Goal: Information Seeking & Learning: Learn about a topic

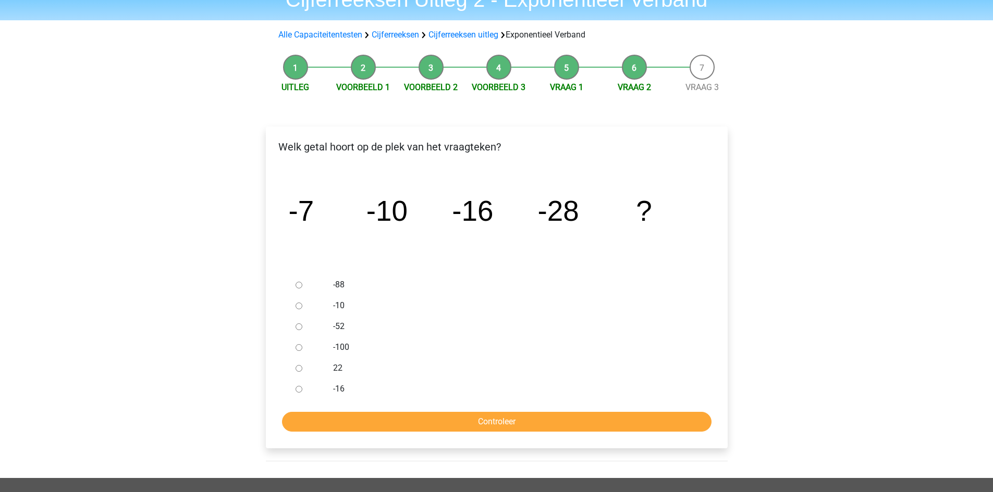
scroll to position [52, 0]
click at [298, 327] on input "-52" at bounding box center [298, 327] width 7 height 7
radio input "true"
click at [485, 421] on input "Controleer" at bounding box center [496, 423] width 429 height 20
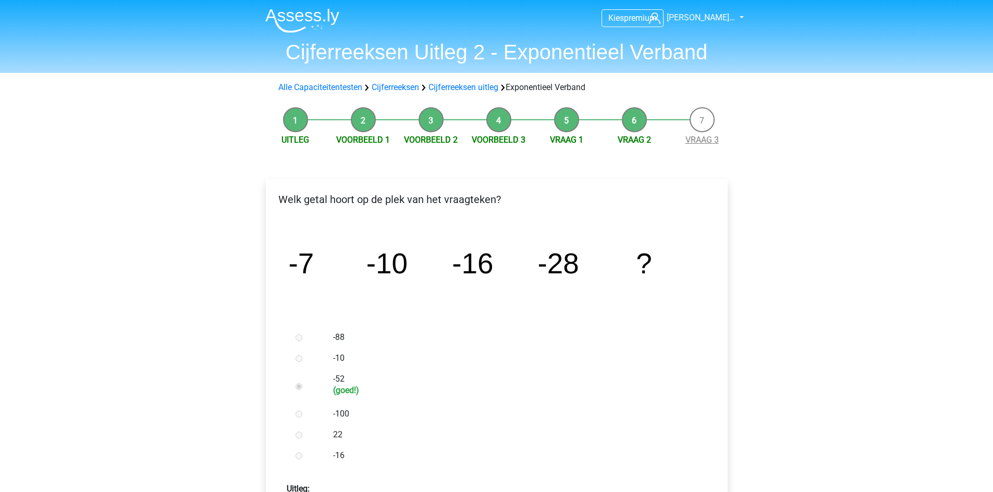
click at [700, 139] on link "Vraag 3" at bounding box center [701, 140] width 33 height 10
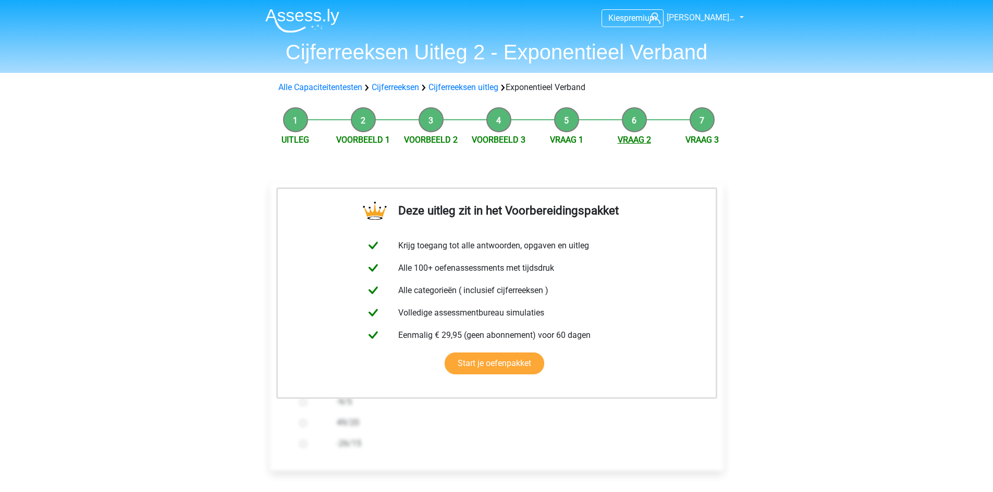
click at [632, 140] on link "Vraag 2" at bounding box center [634, 140] width 33 height 10
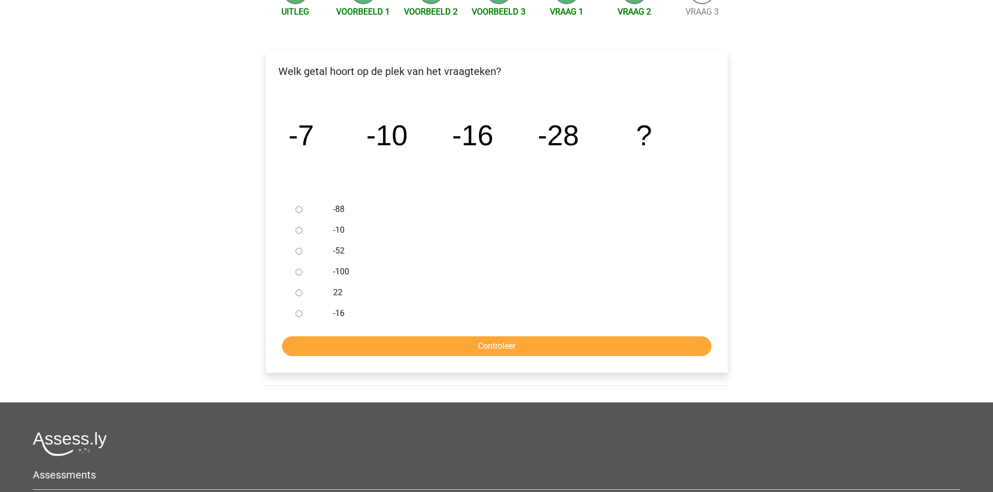
scroll to position [156, 0]
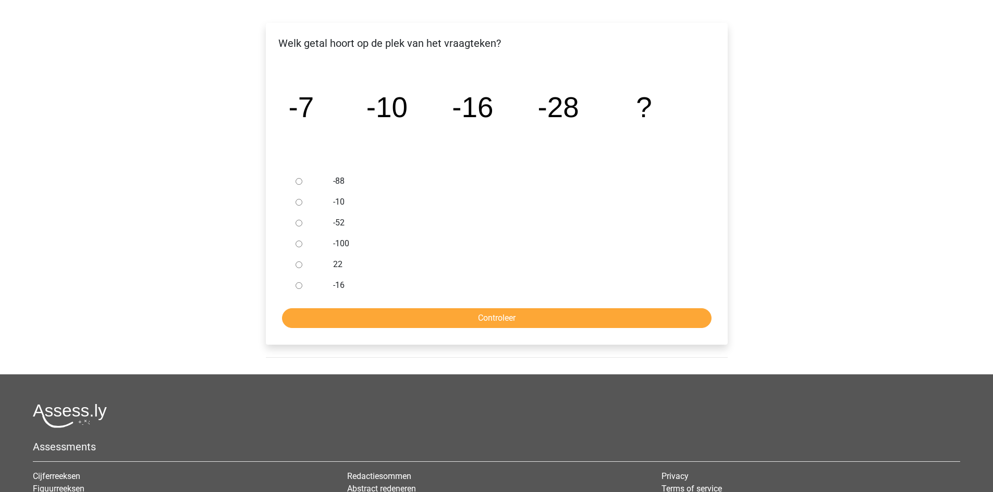
click at [299, 224] on input "-52" at bounding box center [298, 223] width 7 height 7
radio input "true"
click at [500, 317] on input "Controleer" at bounding box center [496, 319] width 429 height 20
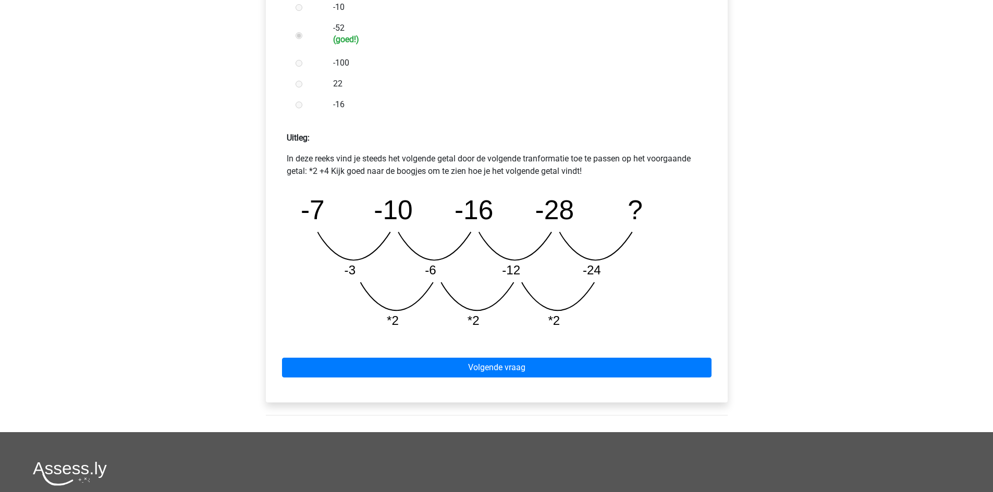
scroll to position [365, 0]
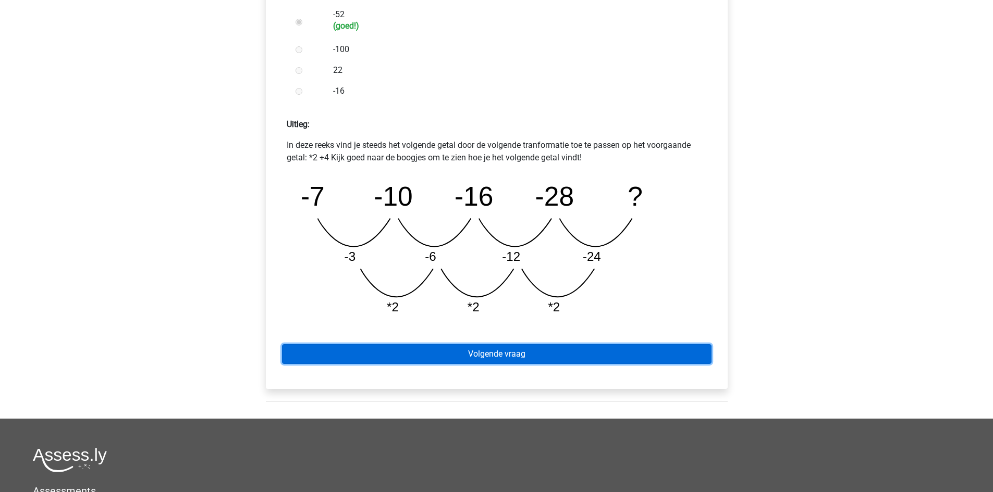
click at [490, 355] on link "Volgende vraag" at bounding box center [496, 354] width 429 height 20
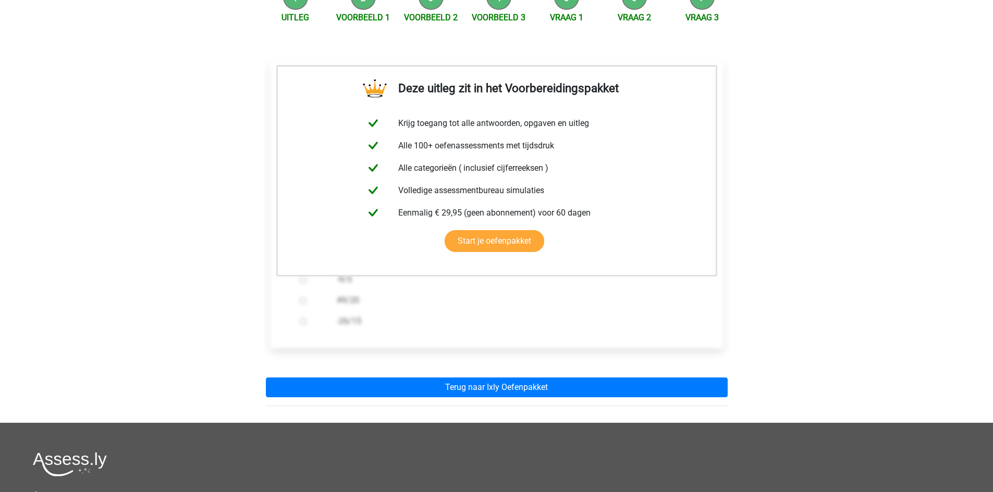
scroll to position [52, 0]
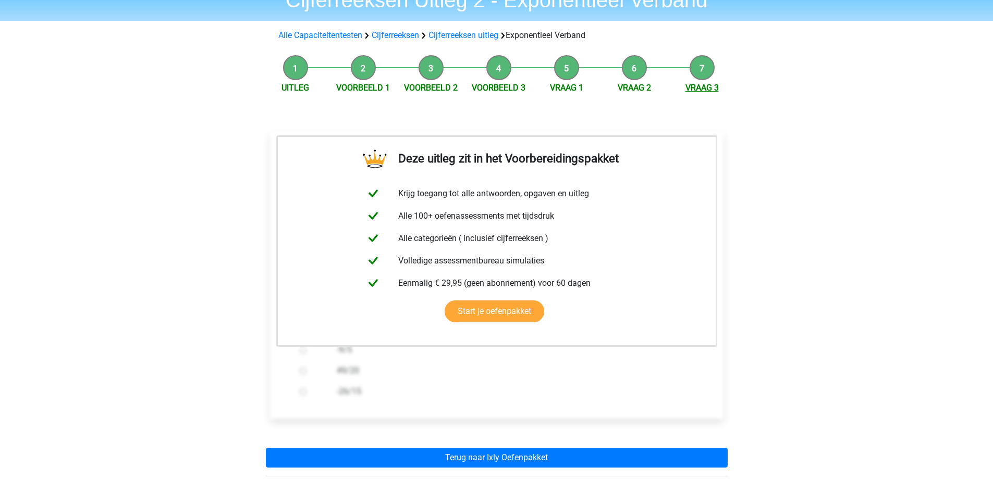
click at [706, 87] on link "Vraag 3" at bounding box center [701, 88] width 33 height 10
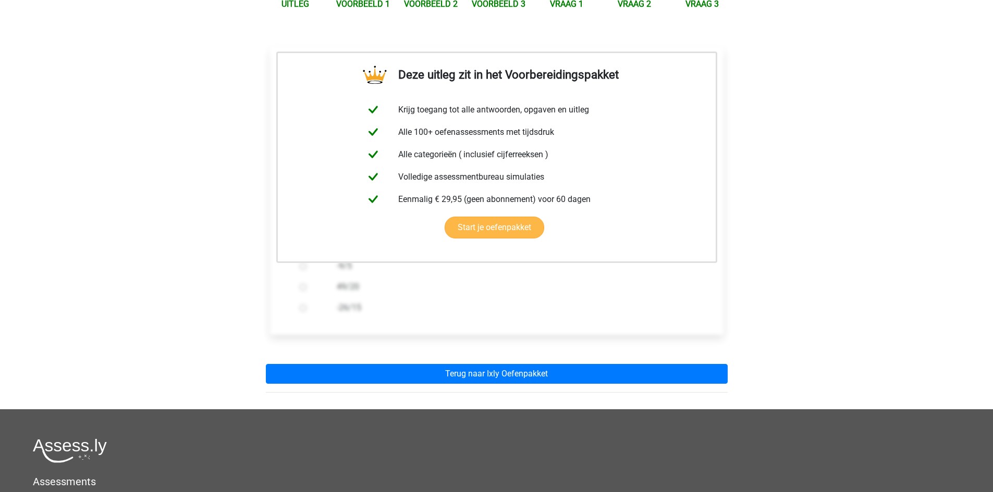
scroll to position [156, 0]
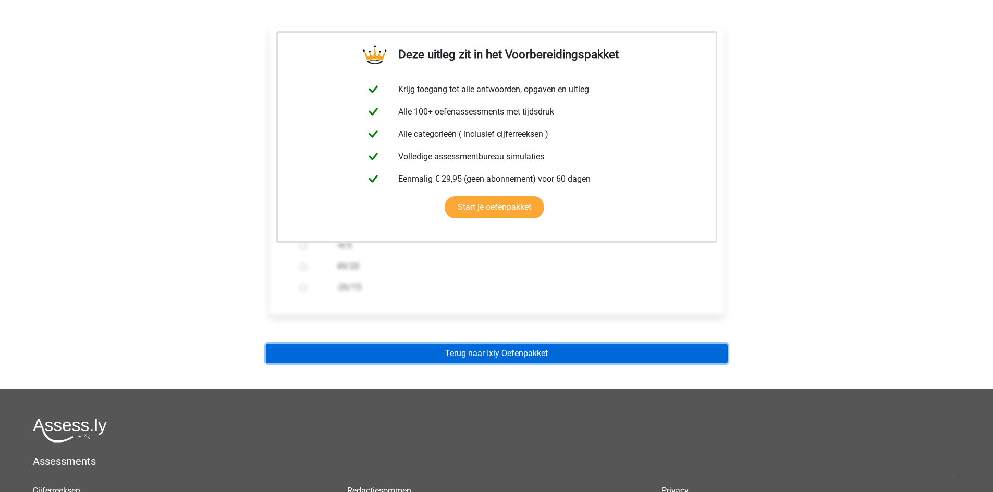
click at [512, 352] on link "Terug naar Ixly Oefenpakket" at bounding box center [497, 354] width 462 height 20
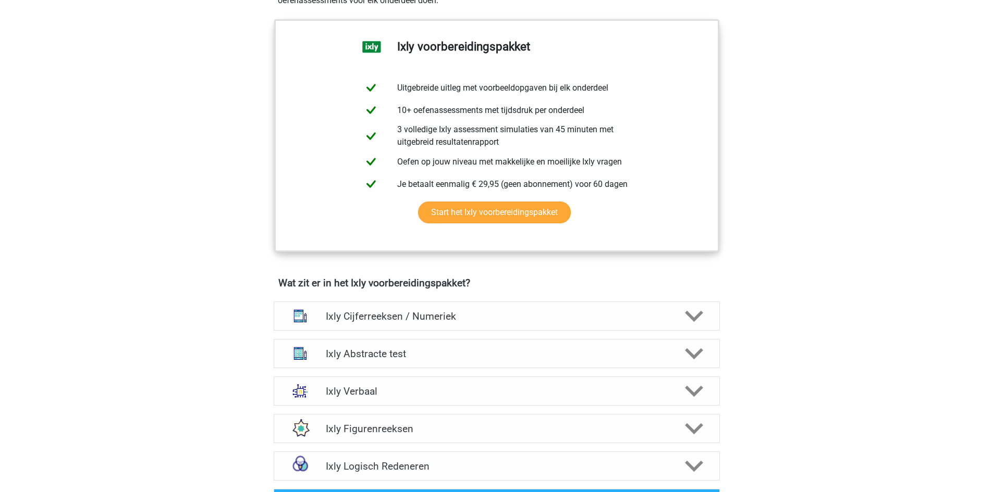
scroll to position [469, 0]
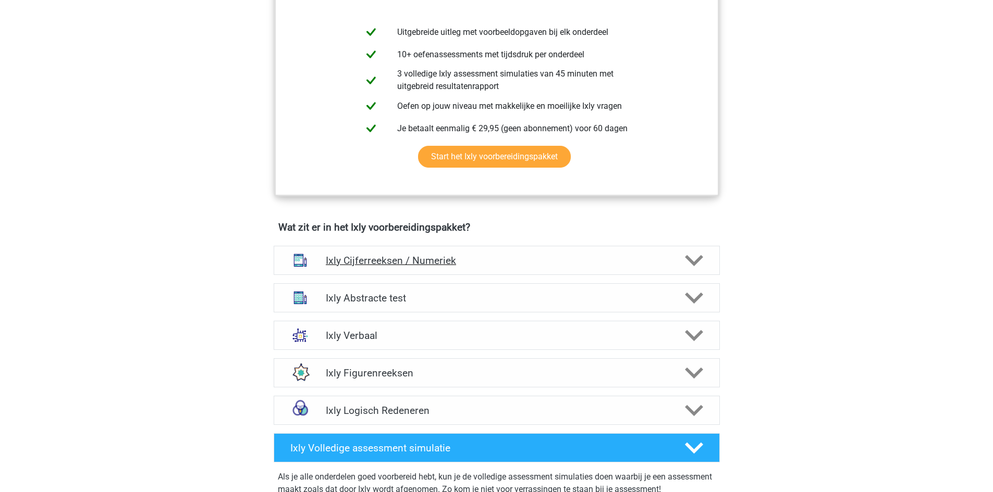
click at [692, 258] on icon at bounding box center [694, 261] width 18 height 18
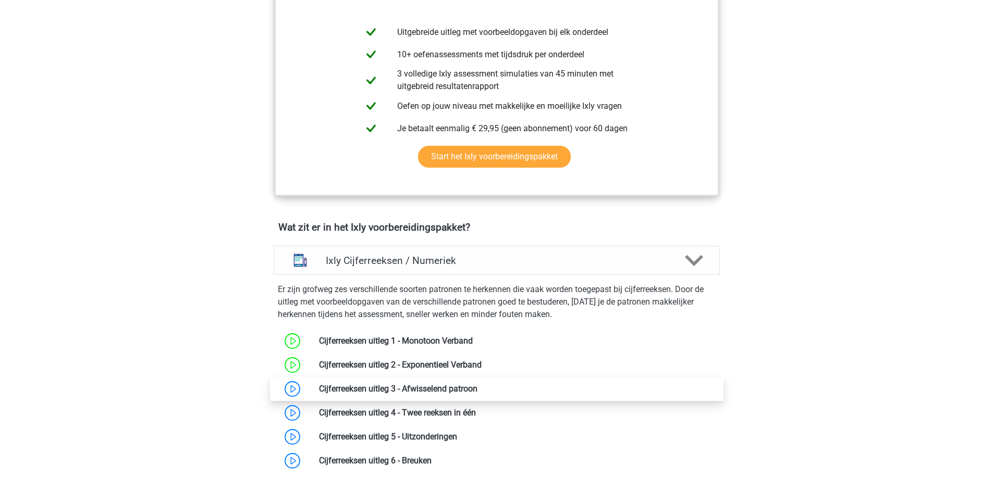
click at [477, 387] on link at bounding box center [477, 389] width 0 height 10
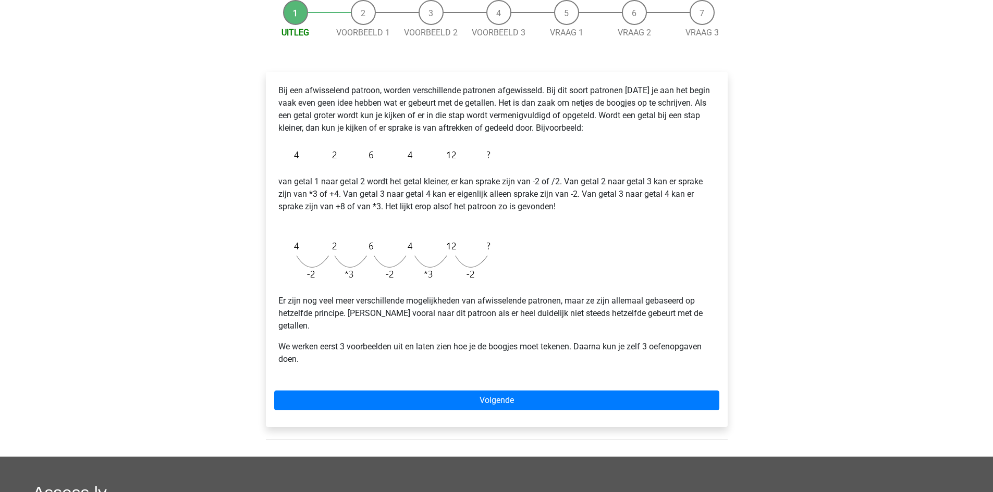
scroll to position [156, 0]
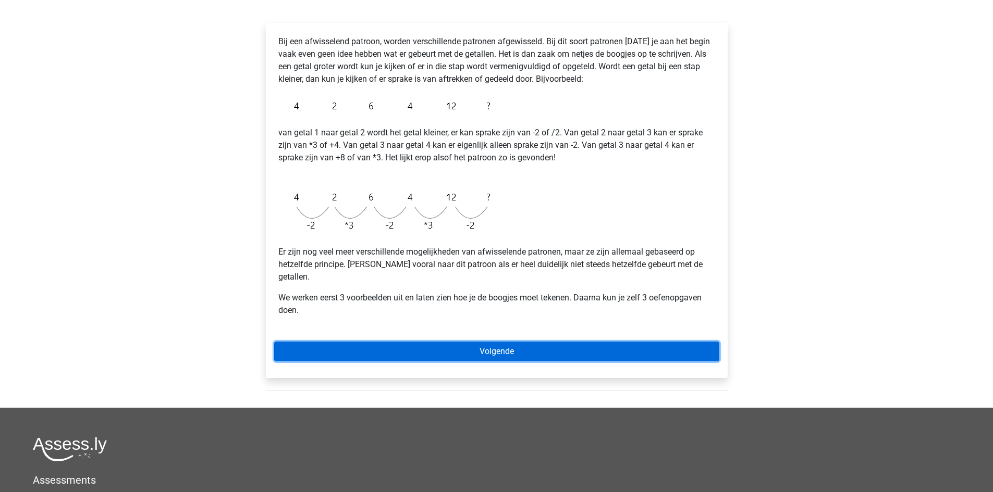
click at [500, 342] on link "Volgende" at bounding box center [496, 352] width 445 height 20
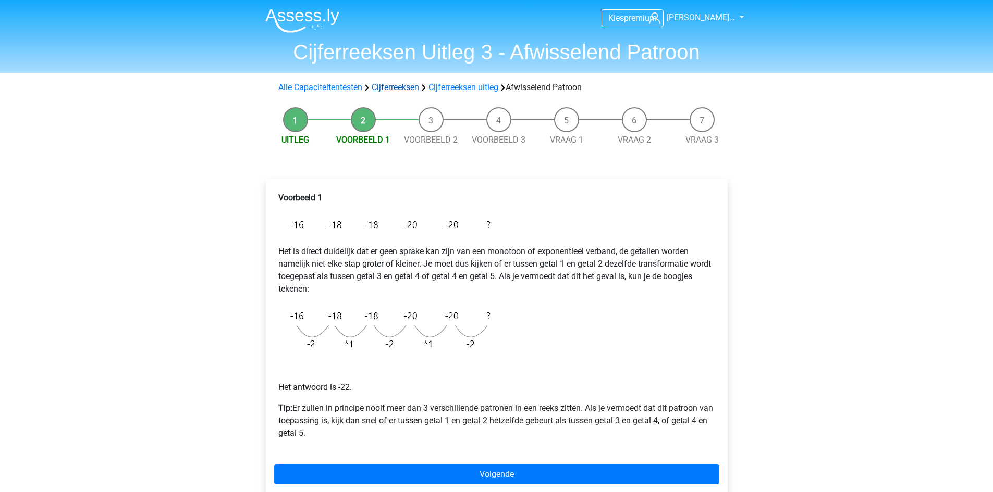
click at [404, 90] on link "Cijferreeksen" at bounding box center [395, 87] width 47 height 10
click at [326, 89] on link "Alle Capaciteitentesten" at bounding box center [320, 87] width 84 height 10
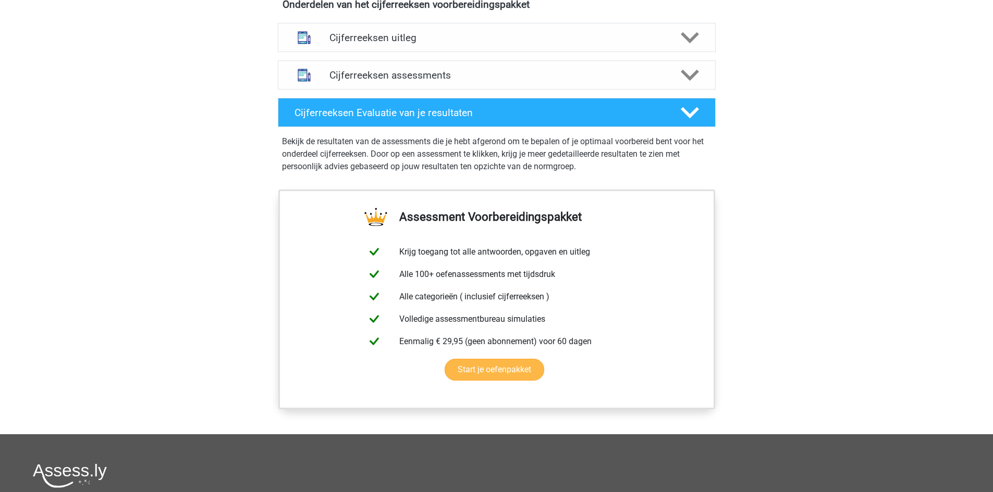
scroll to position [573, 0]
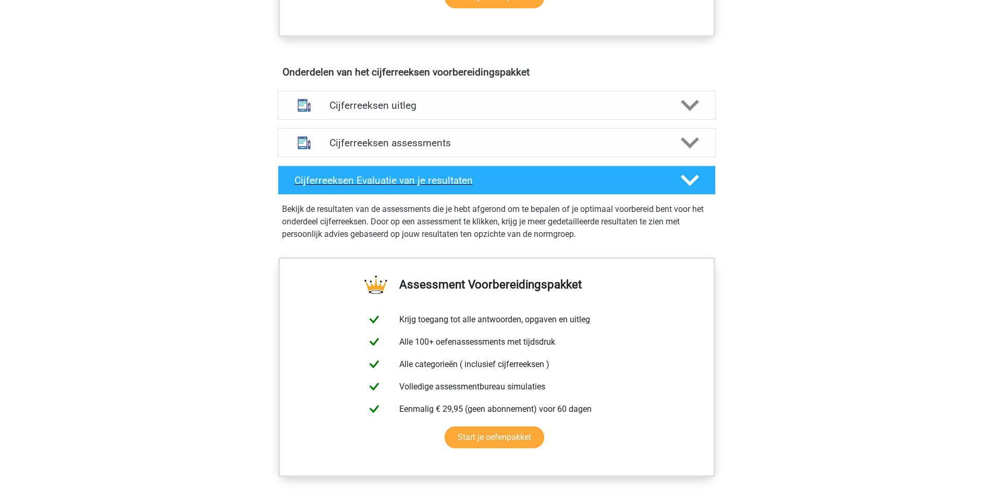
click at [691, 189] on icon at bounding box center [690, 180] width 18 height 18
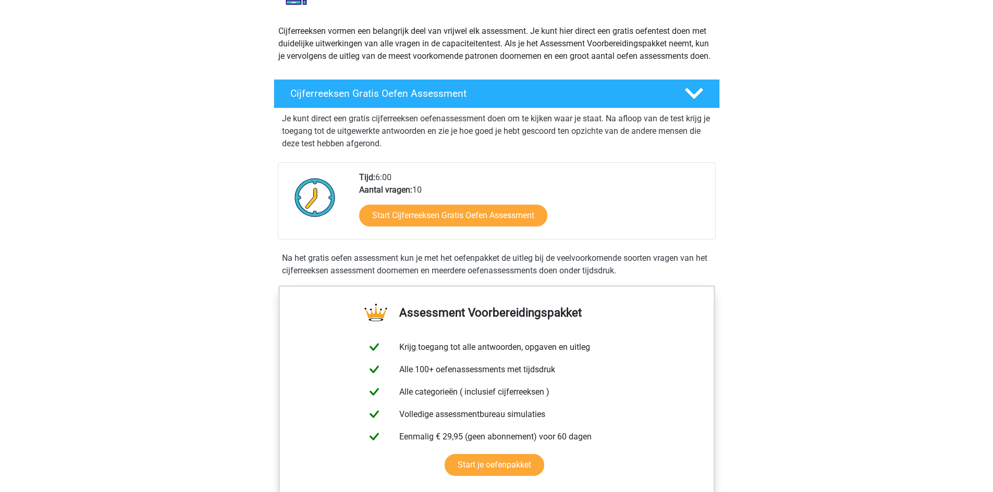
scroll to position [0, 0]
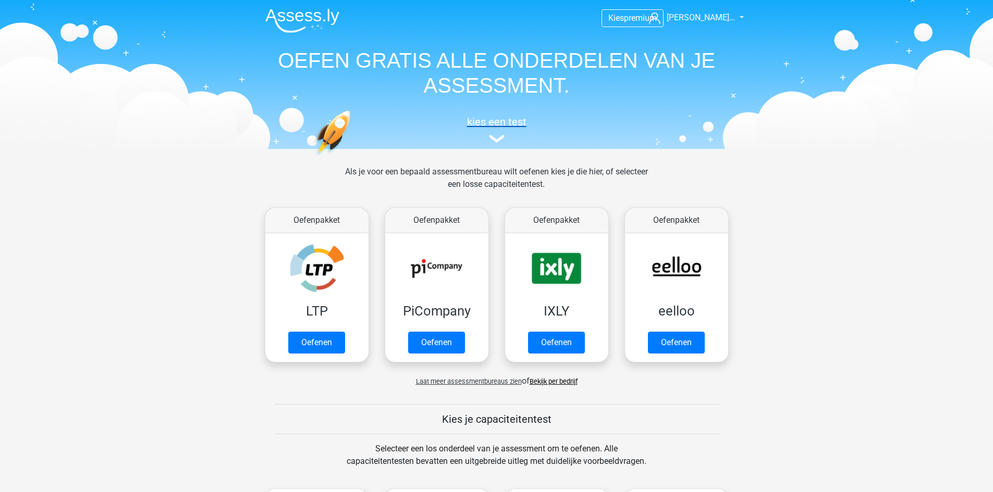
click at [495, 139] on img at bounding box center [497, 139] width 16 height 8
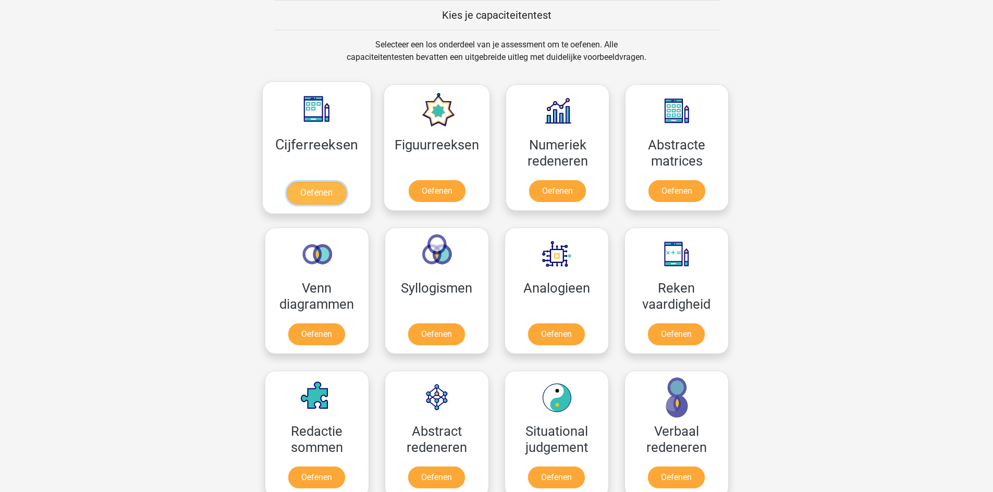
click at [321, 194] on link "Oefenen" at bounding box center [316, 193] width 59 height 23
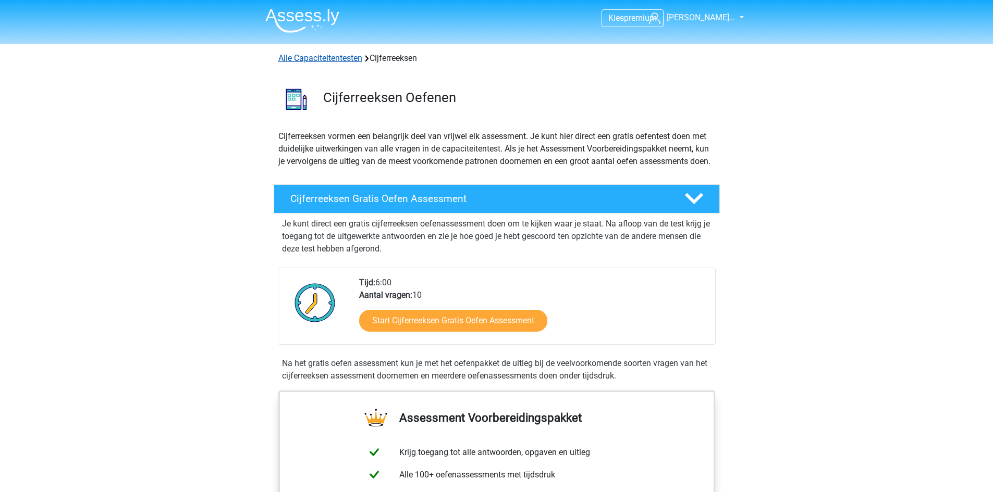
click at [326, 58] on link "Alle Capaciteitentesten" at bounding box center [320, 58] width 84 height 10
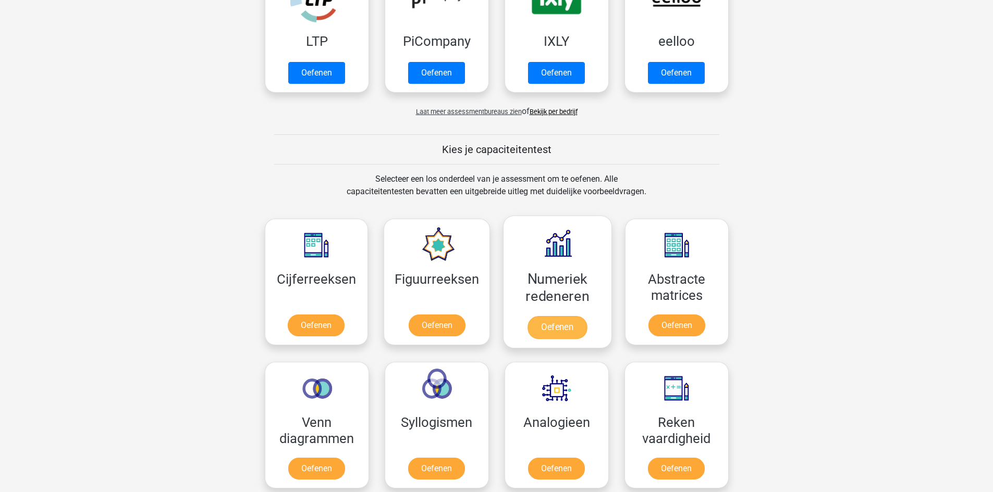
scroll to position [287, 0]
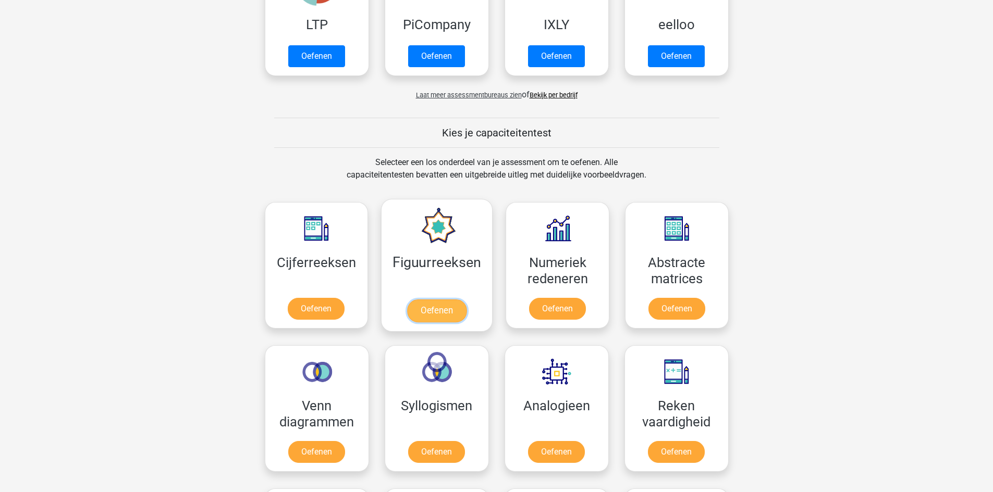
click at [447, 314] on link "Oefenen" at bounding box center [436, 311] width 59 height 23
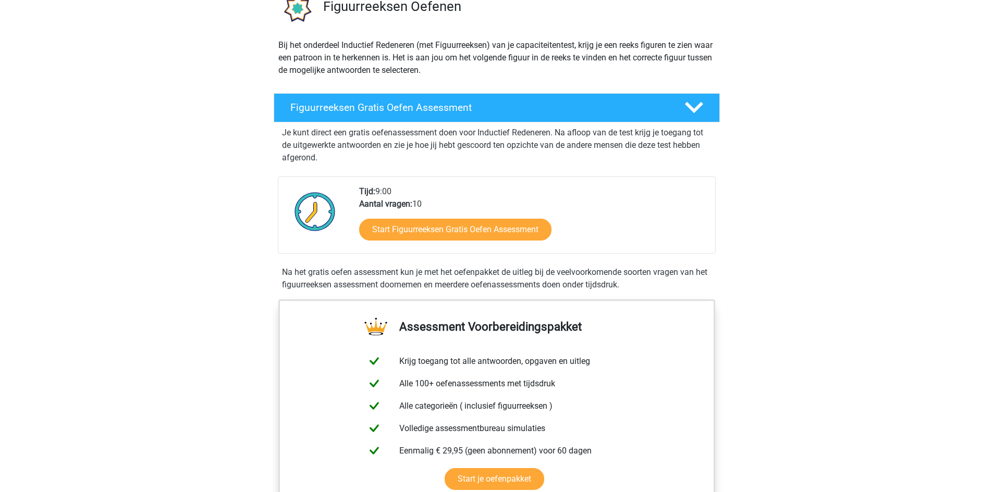
scroll to position [52, 0]
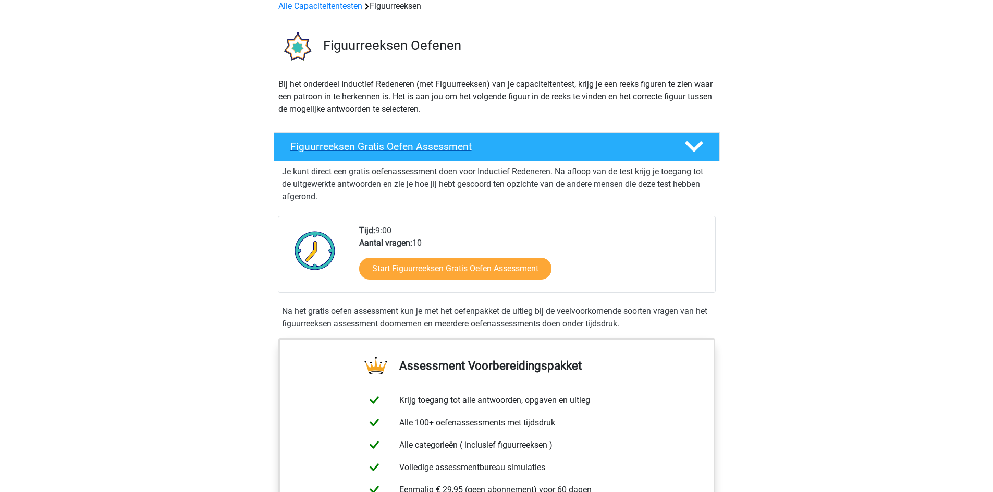
click at [691, 148] on polygon at bounding box center [694, 146] width 18 height 11
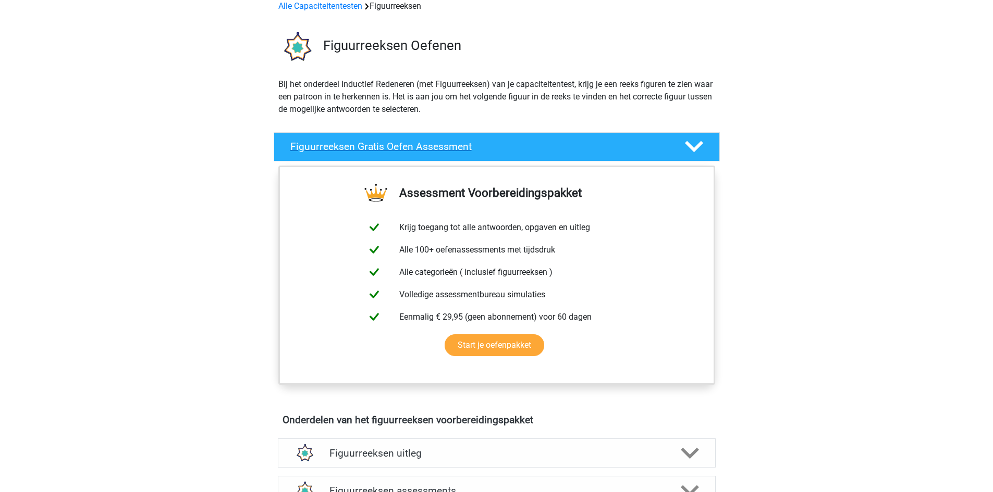
click at [691, 148] on polygon at bounding box center [694, 146] width 18 height 11
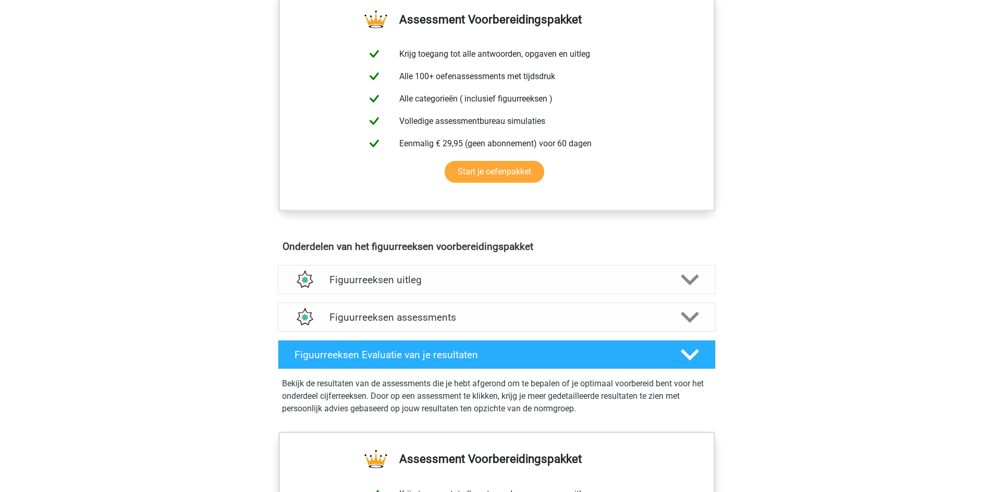
scroll to position [417, 0]
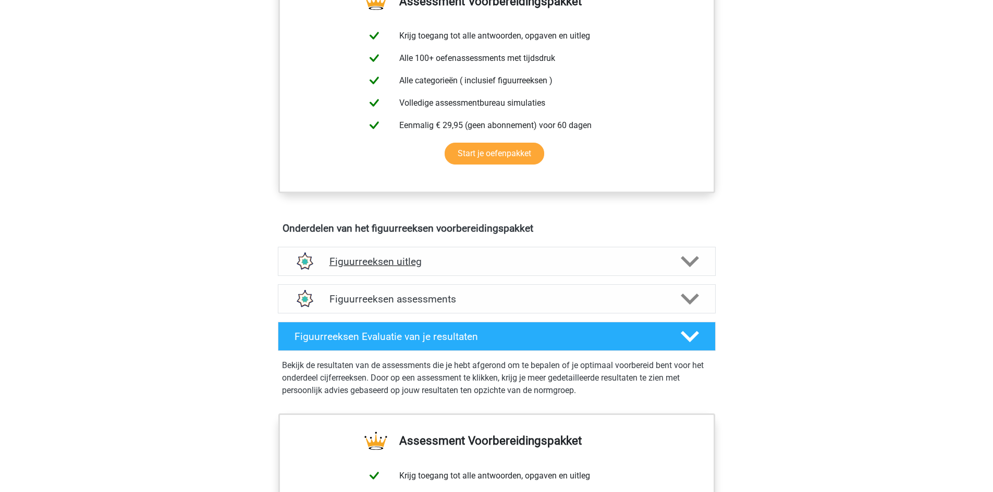
click at [689, 260] on icon at bounding box center [690, 262] width 18 height 18
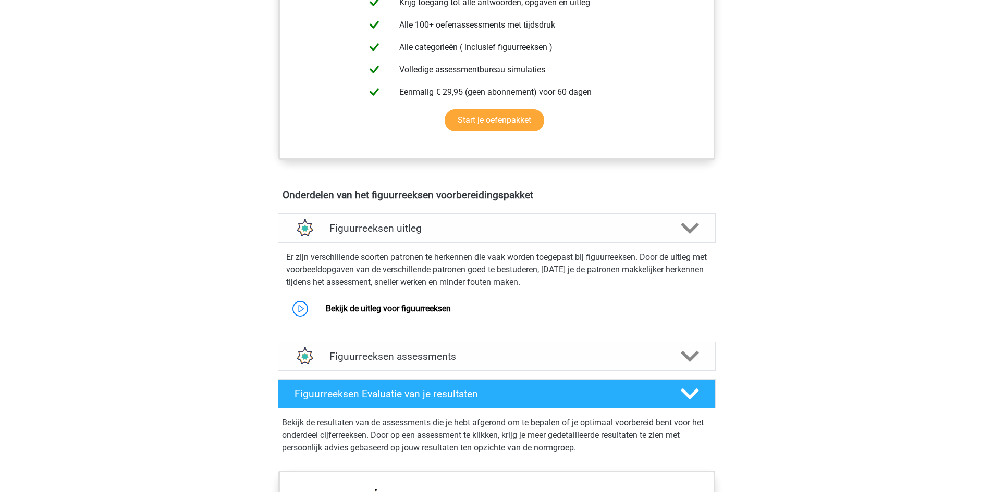
scroll to position [469, 0]
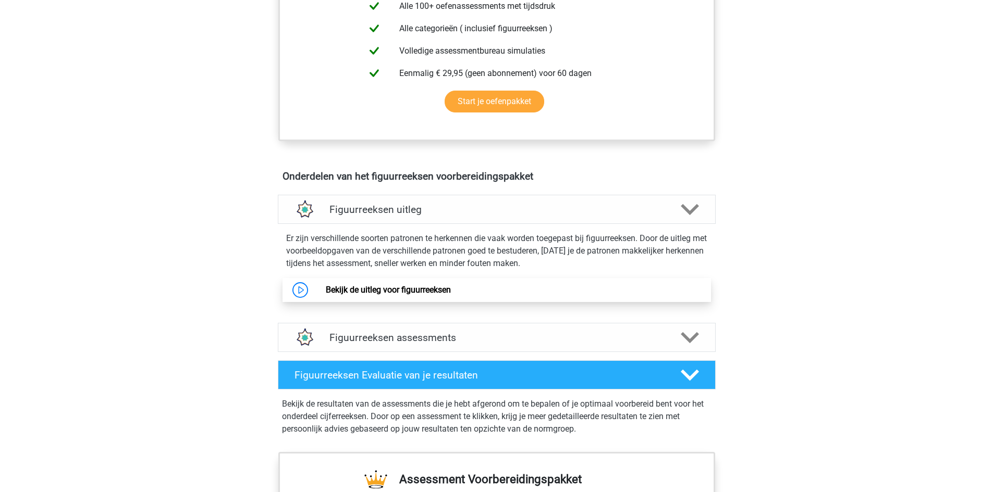
click at [406, 292] on link "Bekijk de uitleg voor figuurreeksen" at bounding box center [388, 290] width 125 height 10
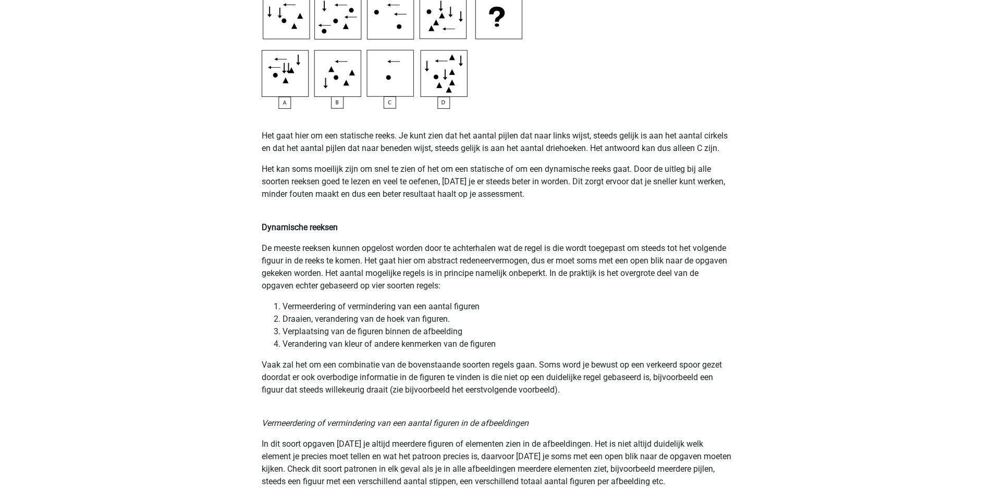
scroll to position [625, 0]
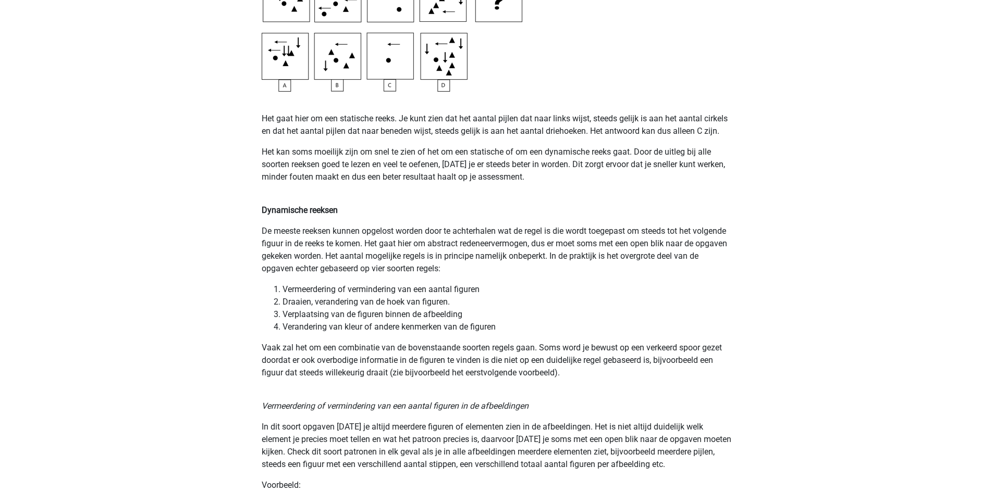
drag, startPoint x: 407, startPoint y: 319, endPoint x: 233, endPoint y: 320, distance: 174.1
drag, startPoint x: 978, startPoint y: 2, endPoint x: 772, endPoint y: 396, distance: 444.5
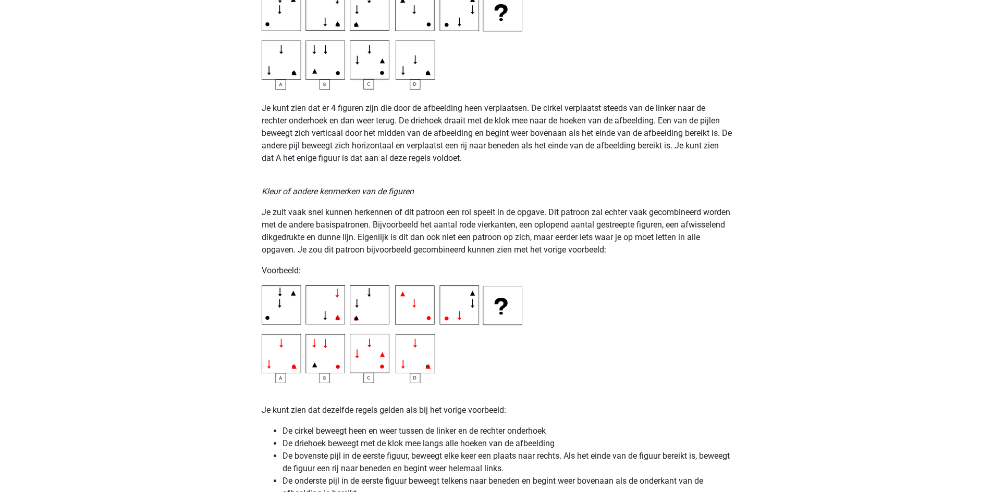
scroll to position [1668, 0]
